Goal: Information Seeking & Learning: Learn about a topic

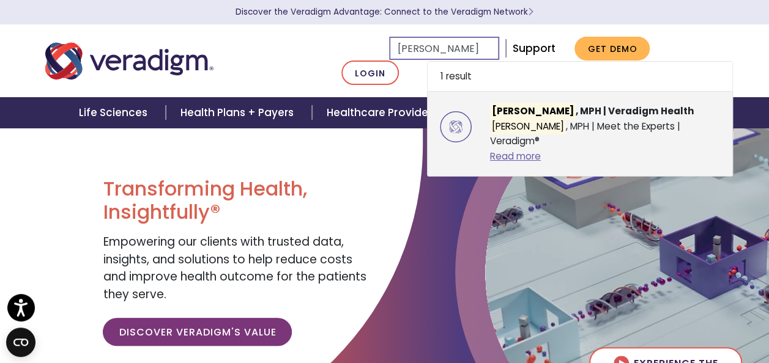
type input "amanda cohen"
click at [546, 164] on div "Amanda Cohen , MPH | Veradigm Health Amanda Cohen , MPH | Meet the Experts | Ve…" at bounding box center [605, 134] width 249 height 60
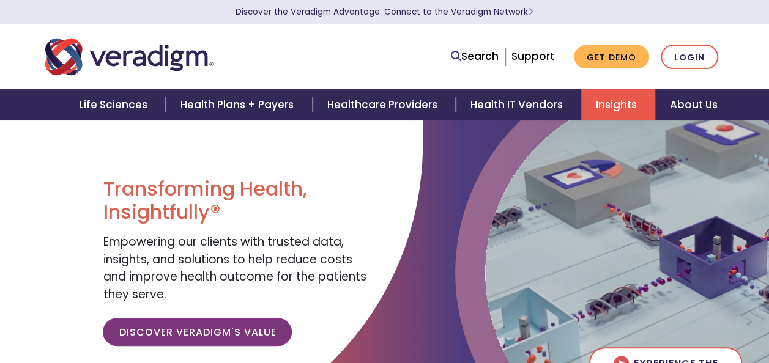
click at [623, 113] on link "Insights" at bounding box center [618, 104] width 74 height 31
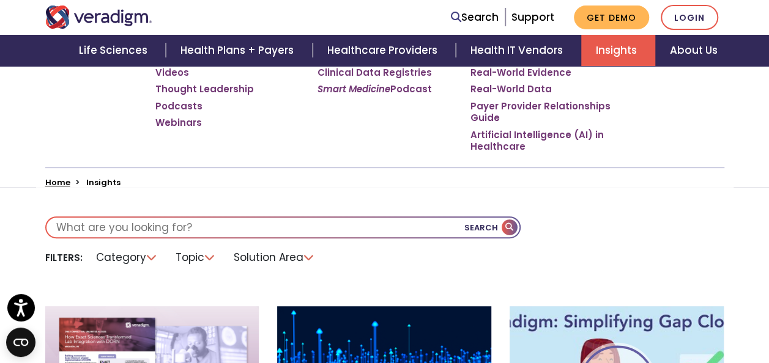
click at [150, 259] on li "Category" at bounding box center [127, 257] width 76 height 19
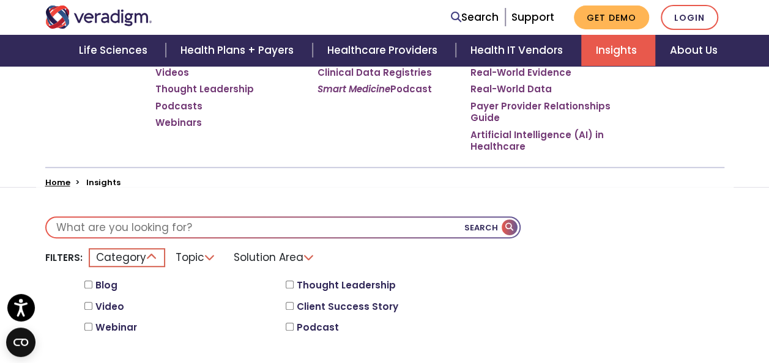
click at [89, 289] on div "Blog" at bounding box center [183, 287] width 198 height 21
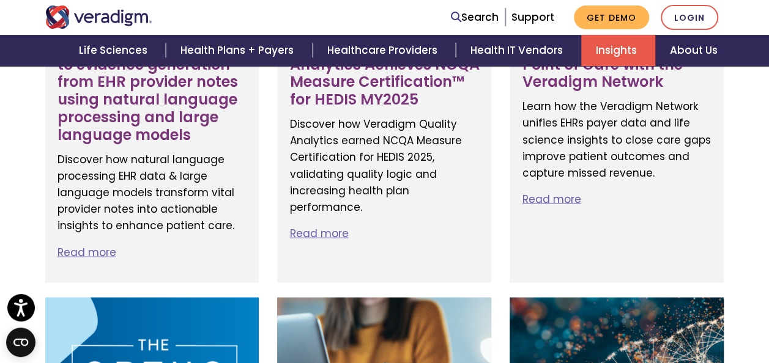
scroll to position [1162, 0]
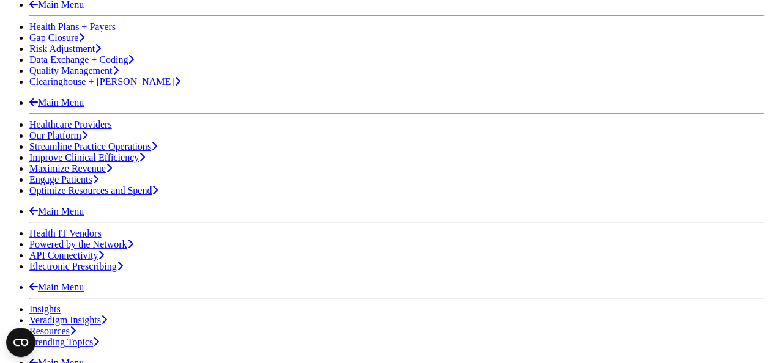
scroll to position [367, 0]
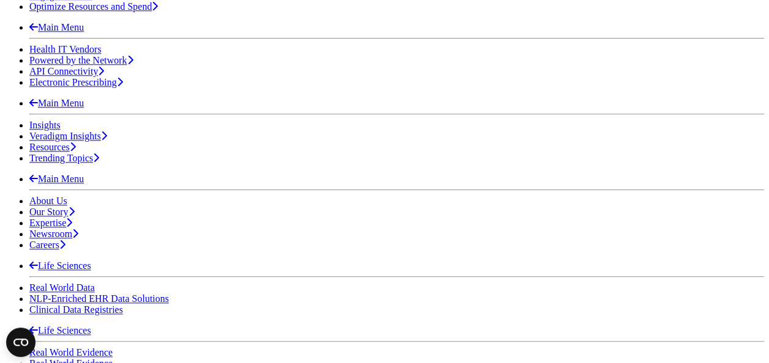
scroll to position [551, 0]
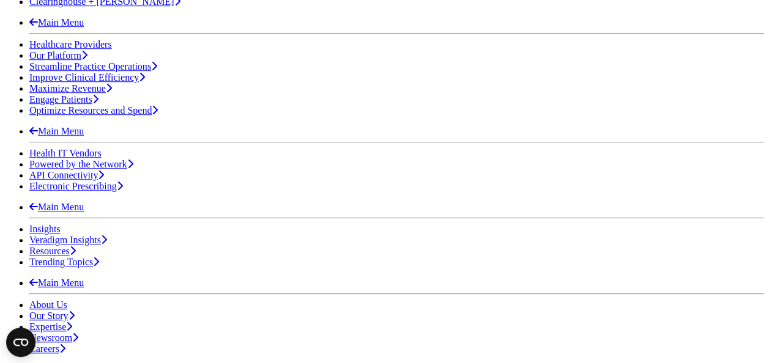
scroll to position [489, 0]
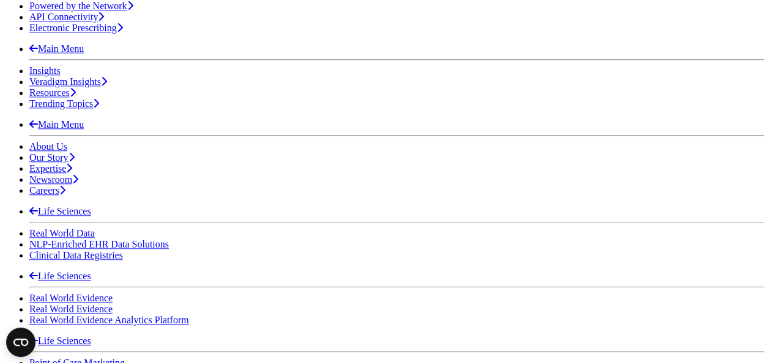
scroll to position [612, 0]
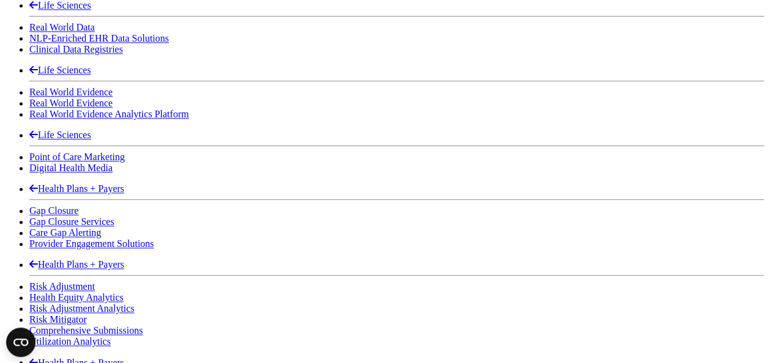
scroll to position [795, 0]
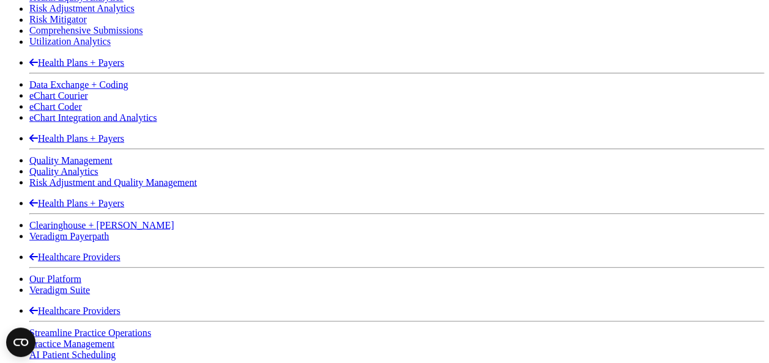
scroll to position [1101, 0]
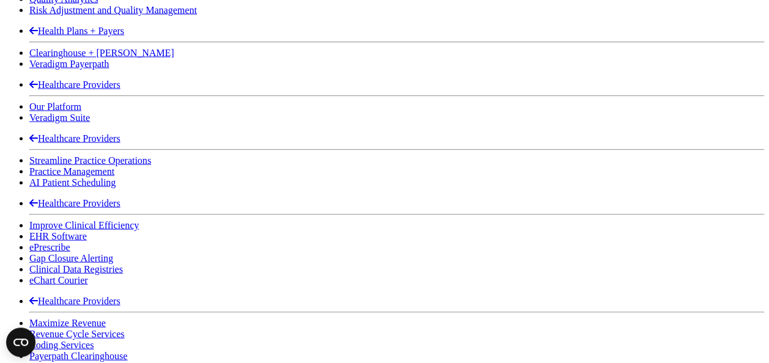
scroll to position [1284, 0]
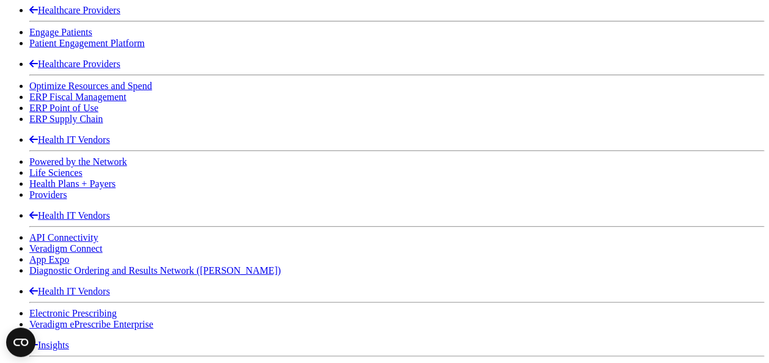
scroll to position [1651, 0]
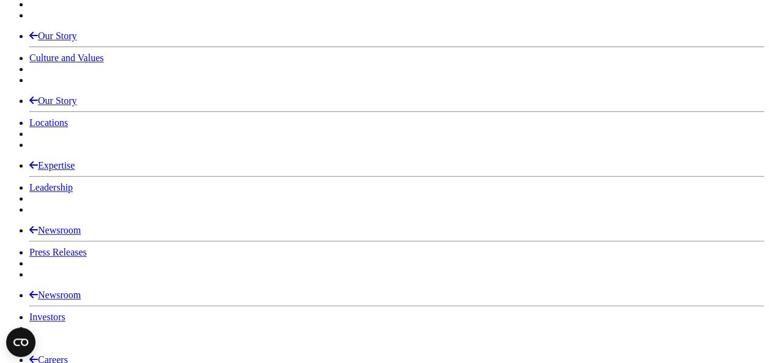
scroll to position [2630, 0]
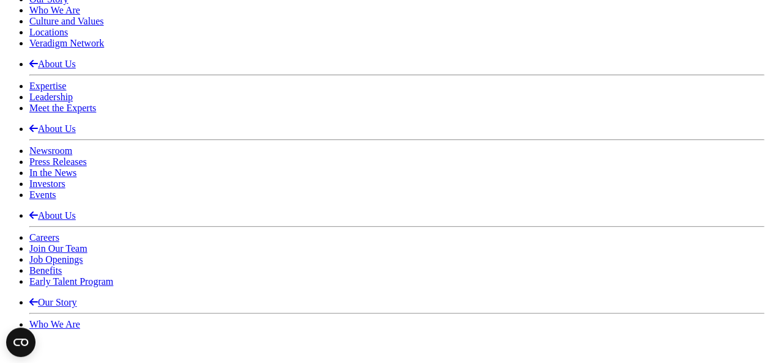
scroll to position [2202, 0]
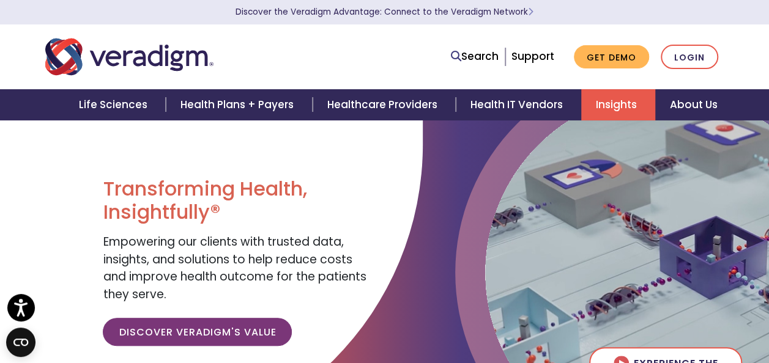
click at [601, 104] on link "Insights" at bounding box center [618, 104] width 74 height 31
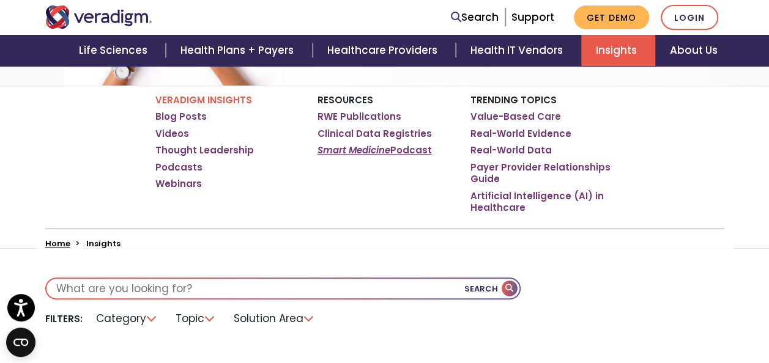
scroll to position [367, 0]
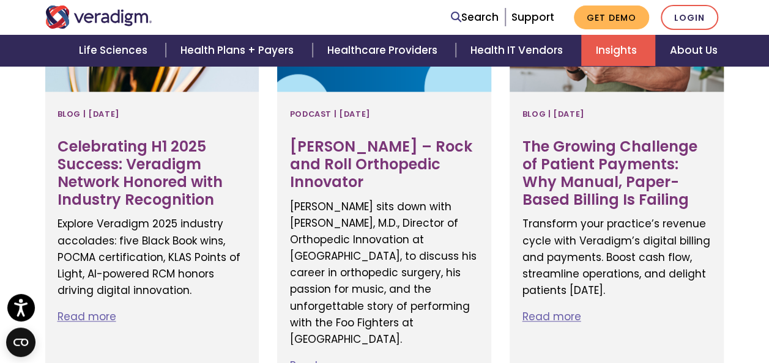
scroll to position [429, 0]
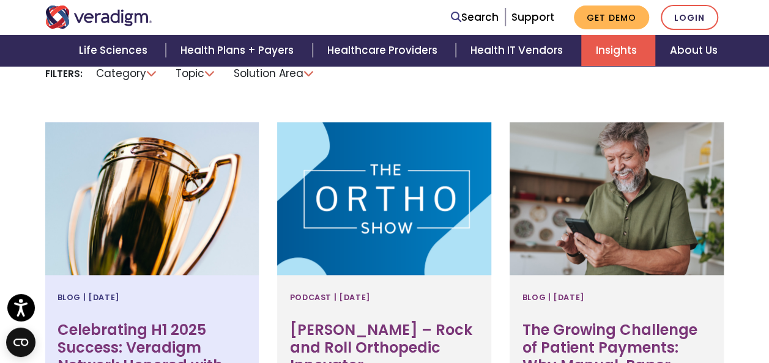
click at [179, 221] on div at bounding box center [152, 198] width 214 height 153
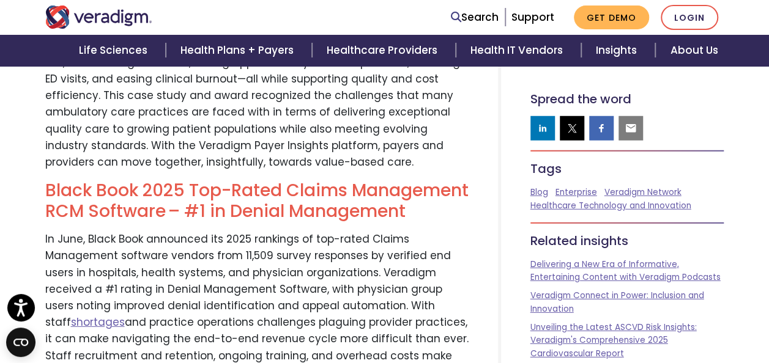
scroll to position [1896, 0]
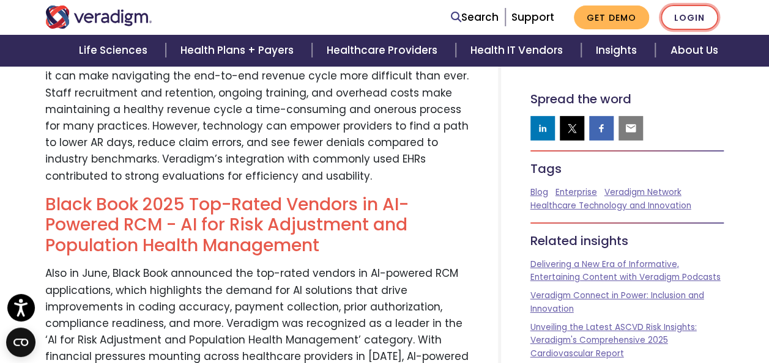
drag, startPoint x: 745, startPoint y: 13, endPoint x: 712, endPoint y: 11, distance: 33.1
click at [745, 13] on nav "Search Support Get Demo Login" at bounding box center [384, 17] width 769 height 35
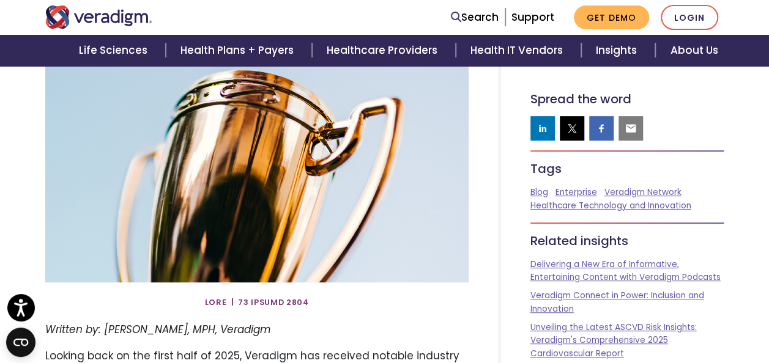
scroll to position [0, 0]
